Goal: Information Seeking & Learning: Learn about a topic

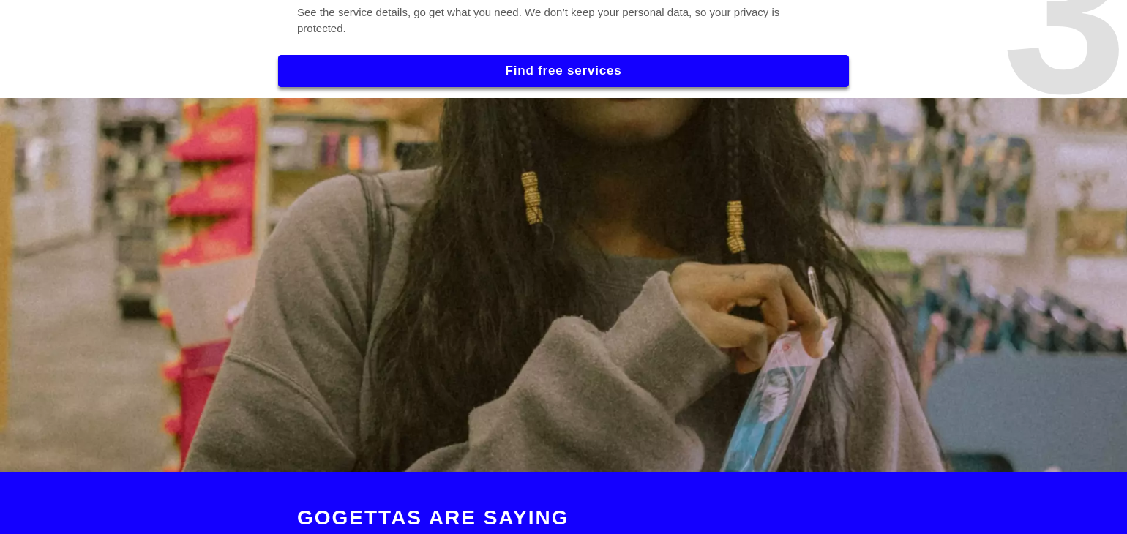
scroll to position [1537, 0]
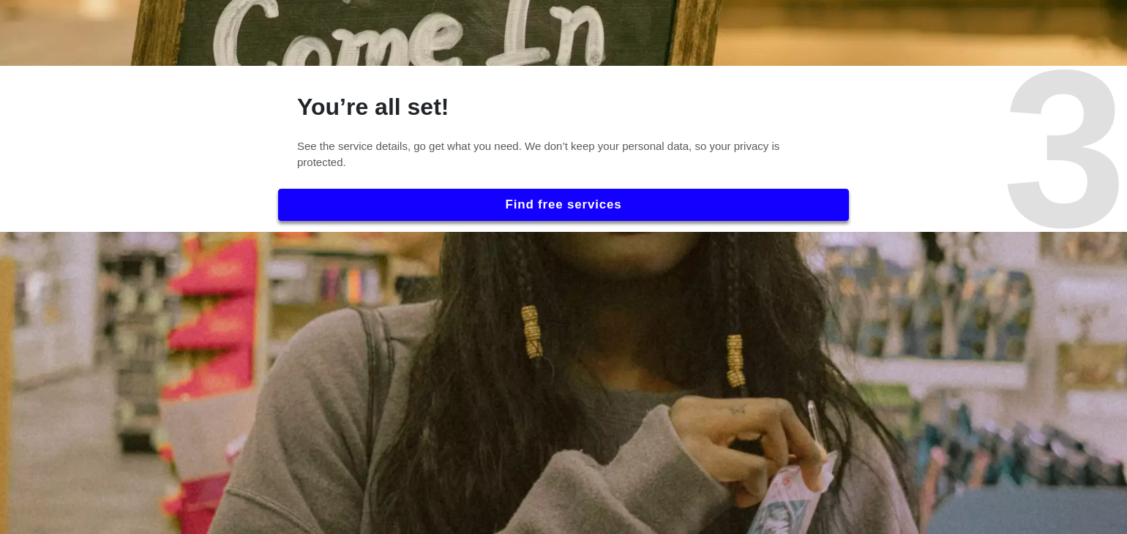
click at [592, 192] on button "Find free services" at bounding box center [563, 205] width 571 height 32
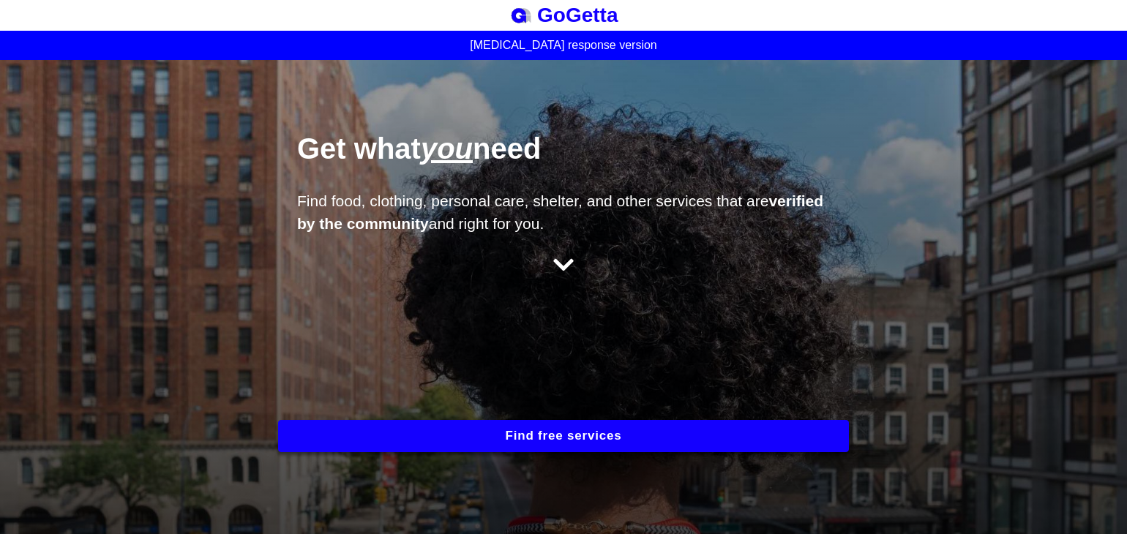
click at [554, 262] on icon at bounding box center [563, 264] width 20 height 23
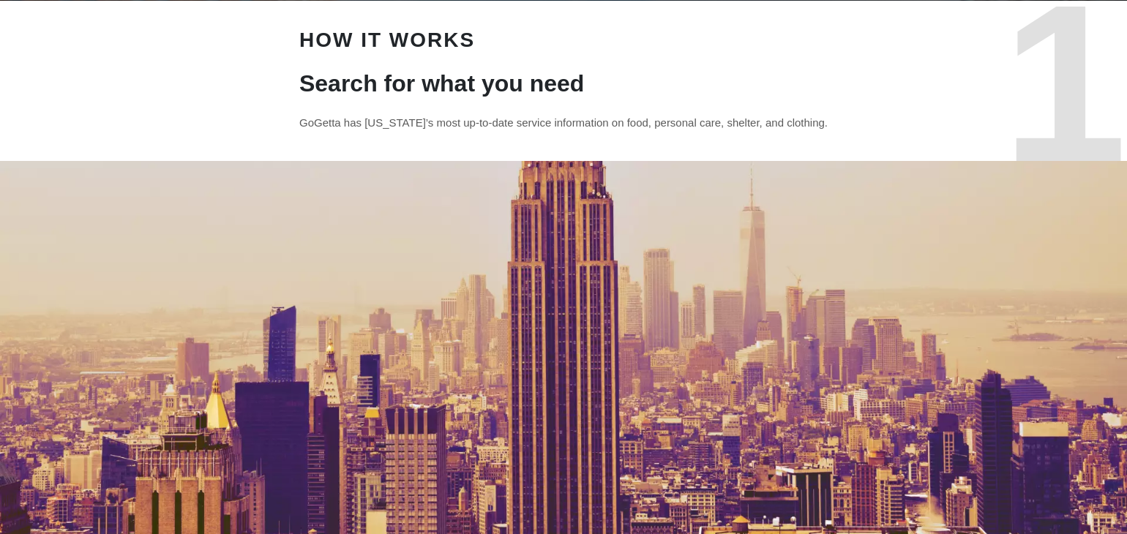
scroll to position [241, 0]
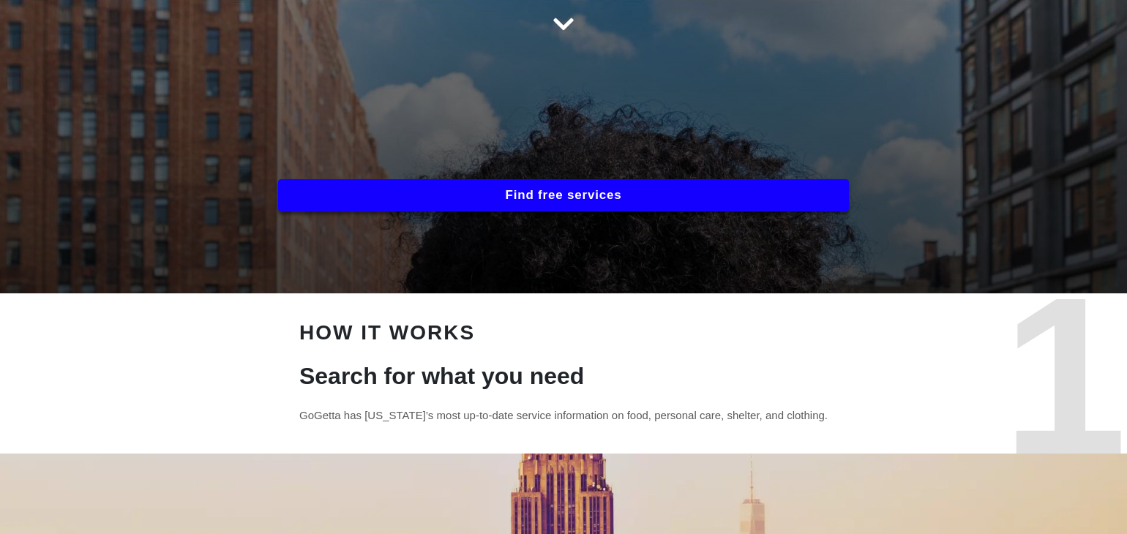
click at [569, 187] on button "Find free services" at bounding box center [563, 195] width 571 height 32
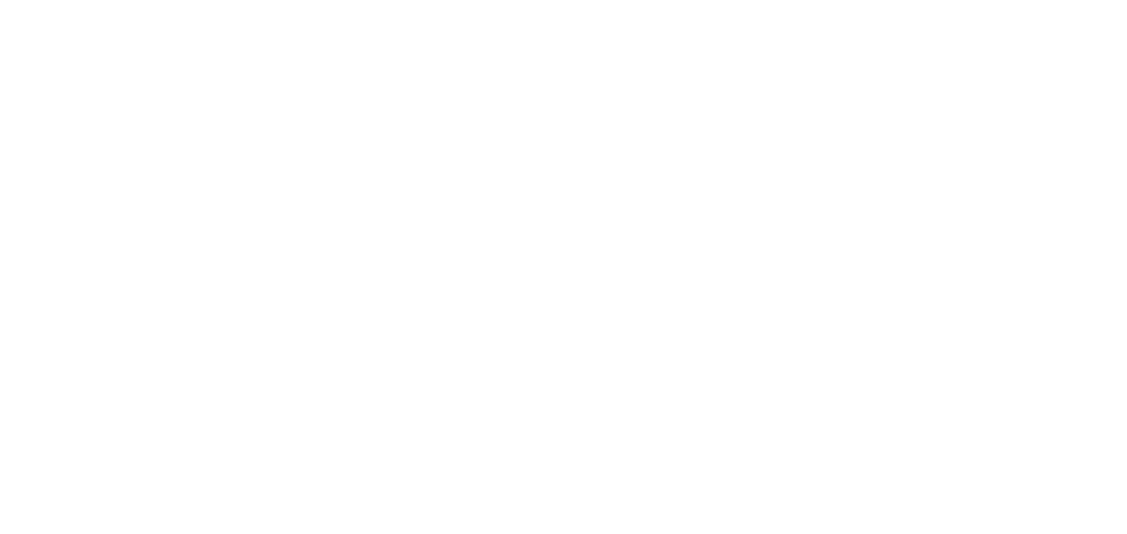
click at [389, 0] on html "BESbswy" at bounding box center [563, 0] width 1127 height 0
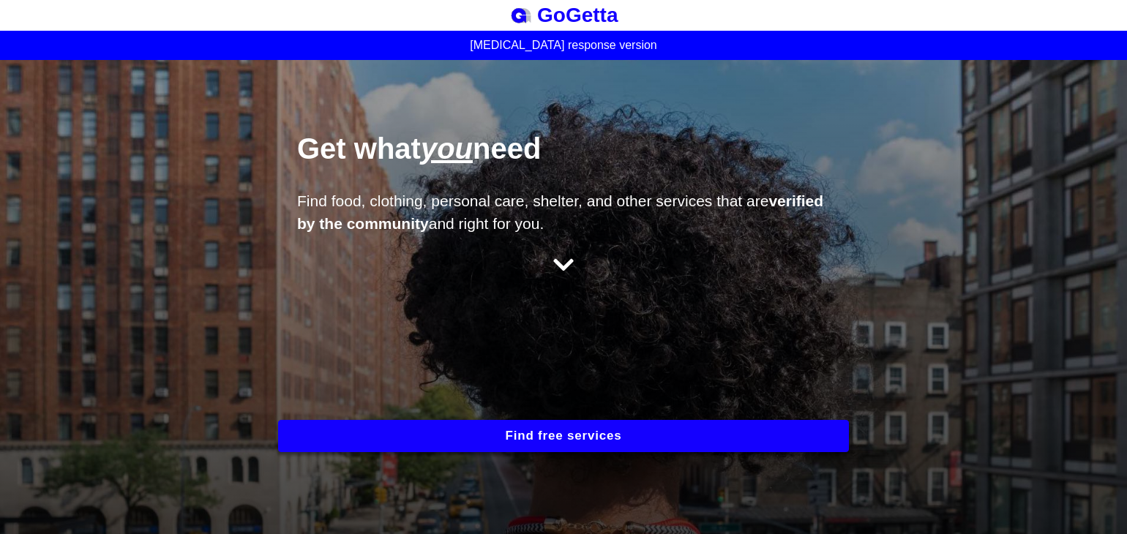
click at [629, 449] on button "Find free services" at bounding box center [563, 436] width 571 height 32
